Goal: Find specific page/section: Find specific page/section

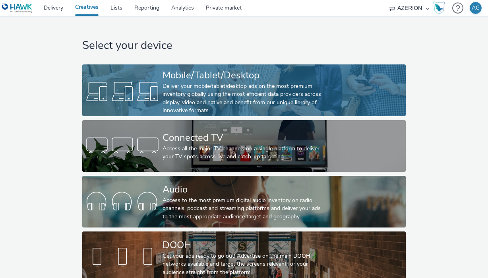
click at [148, 90] on div at bounding box center [122, 91] width 80 height 25
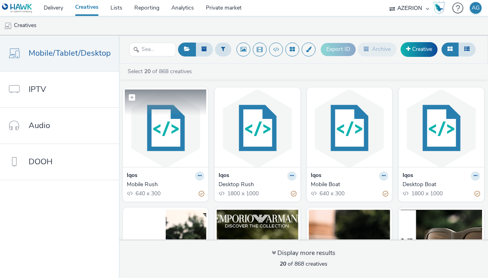
click at [177, 144] on img at bounding box center [166, 128] width 82 height 78
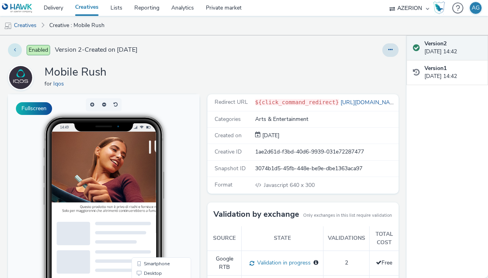
click at [10, 49] on button at bounding box center [15, 50] width 14 height 14
